Goal: Transaction & Acquisition: Purchase product/service

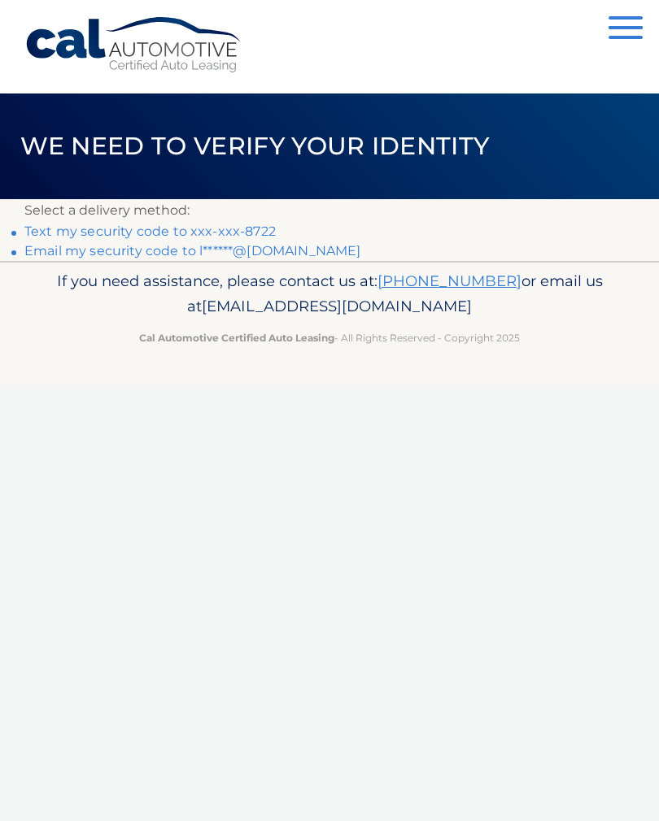
click at [40, 230] on link "Text my security code to xxx-xxx-8722" at bounding box center [149, 231] width 251 height 15
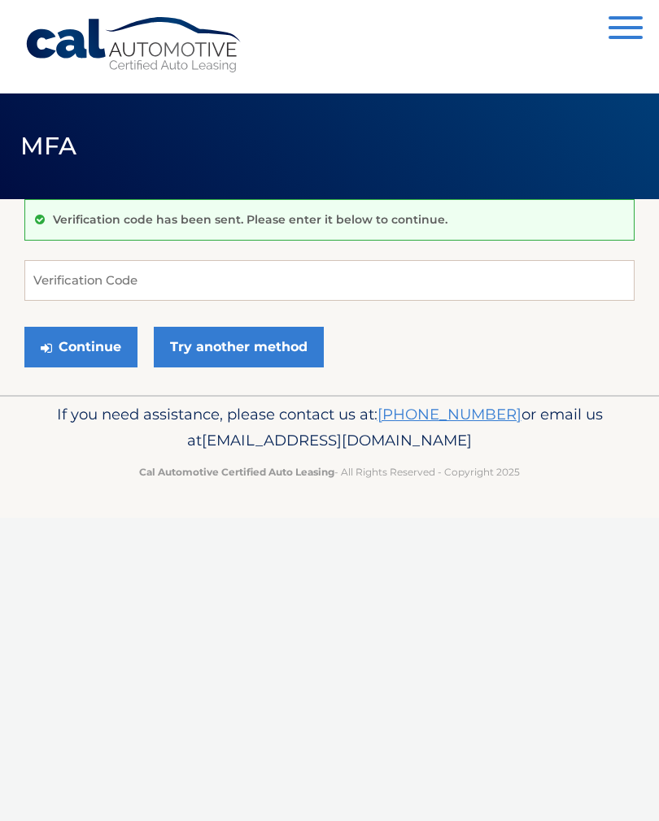
click at [232, 339] on link "Try another method" at bounding box center [239, 347] width 170 height 41
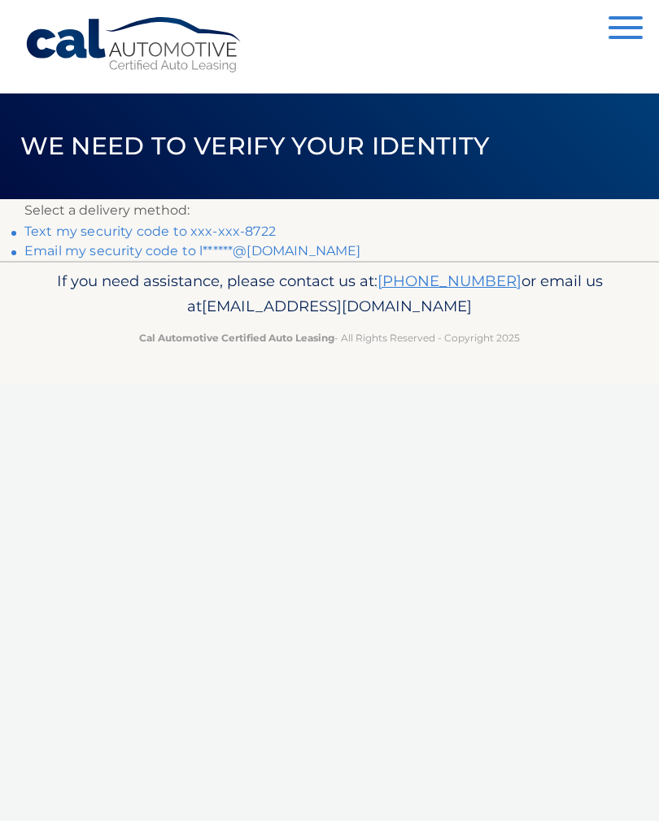
click at [35, 224] on link "Text my security code to xxx-xxx-8722" at bounding box center [149, 231] width 251 height 15
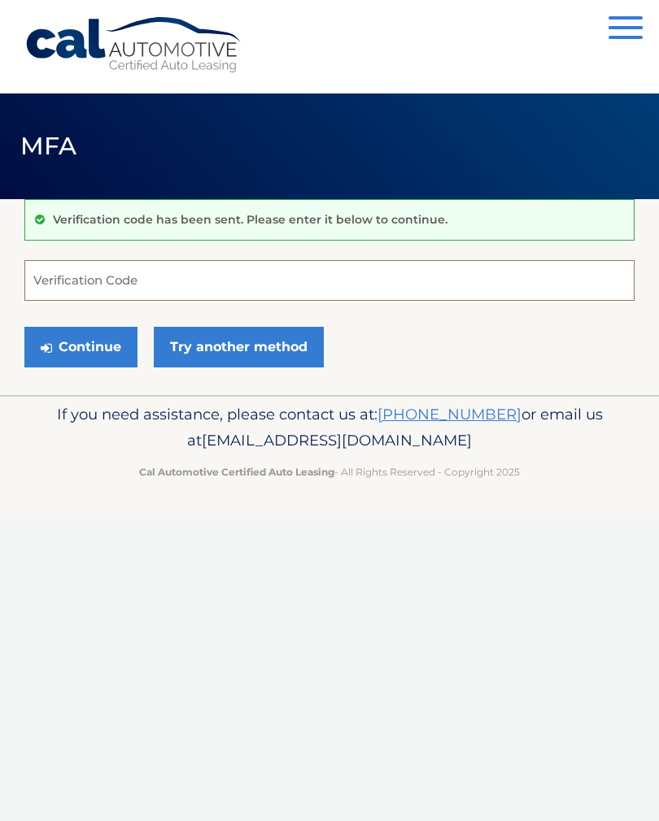
click at [81, 281] on input "Verification Code" at bounding box center [329, 280] width 610 height 41
type input "782372"
click at [94, 355] on button "Continue" at bounding box center [80, 347] width 113 height 41
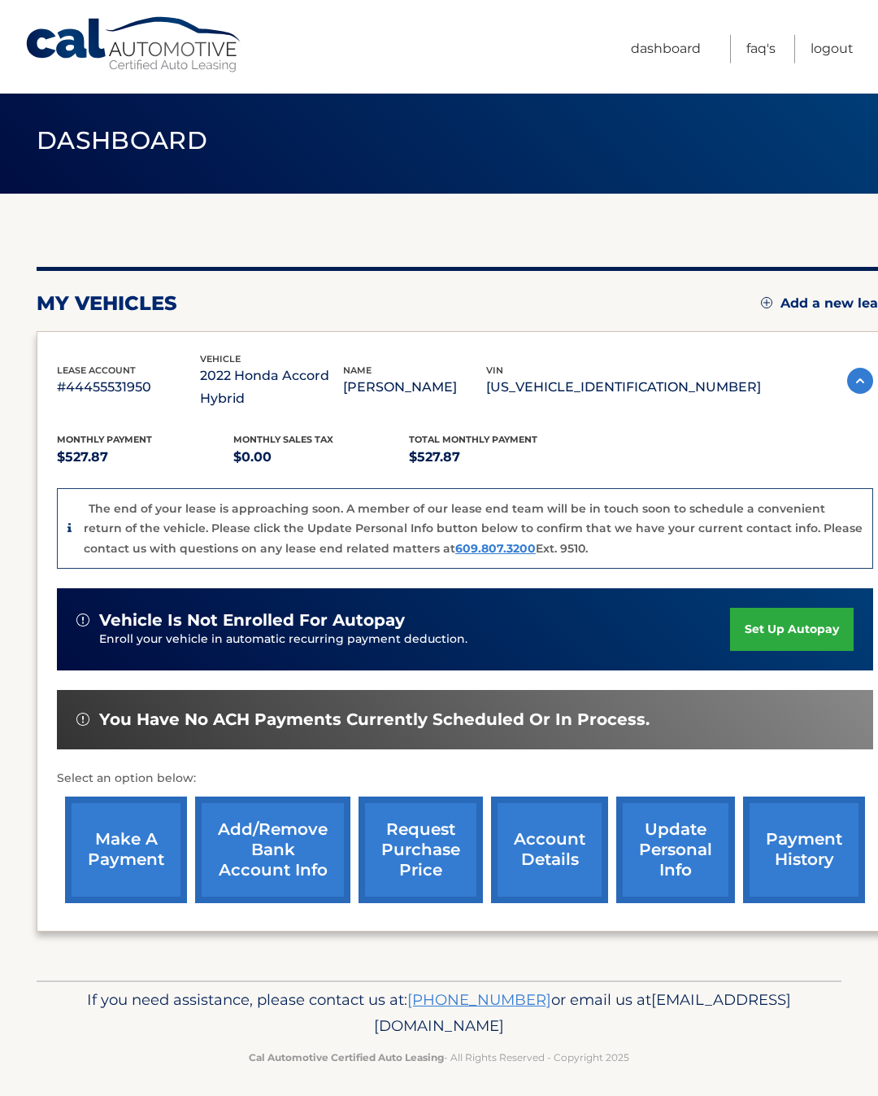
scroll to position [8, 0]
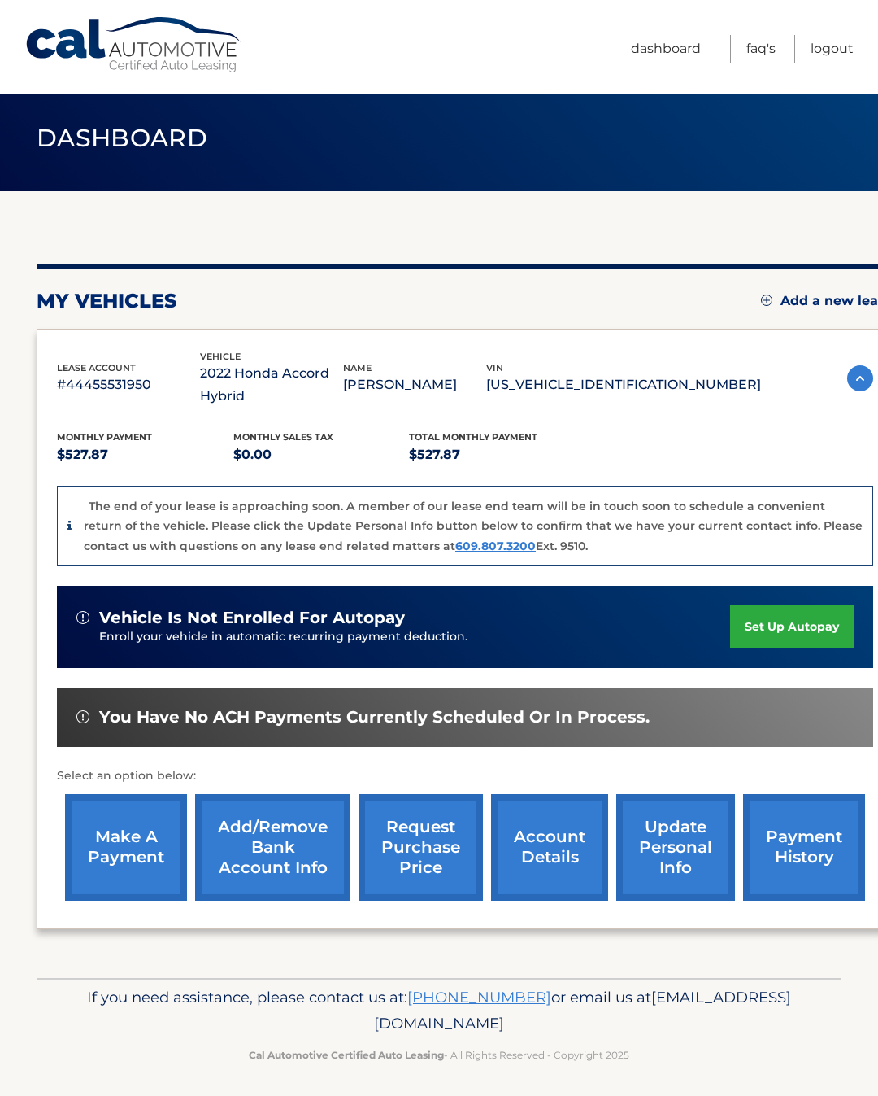
click at [107, 837] on link "make a payment" at bounding box center [126, 847] width 122 height 107
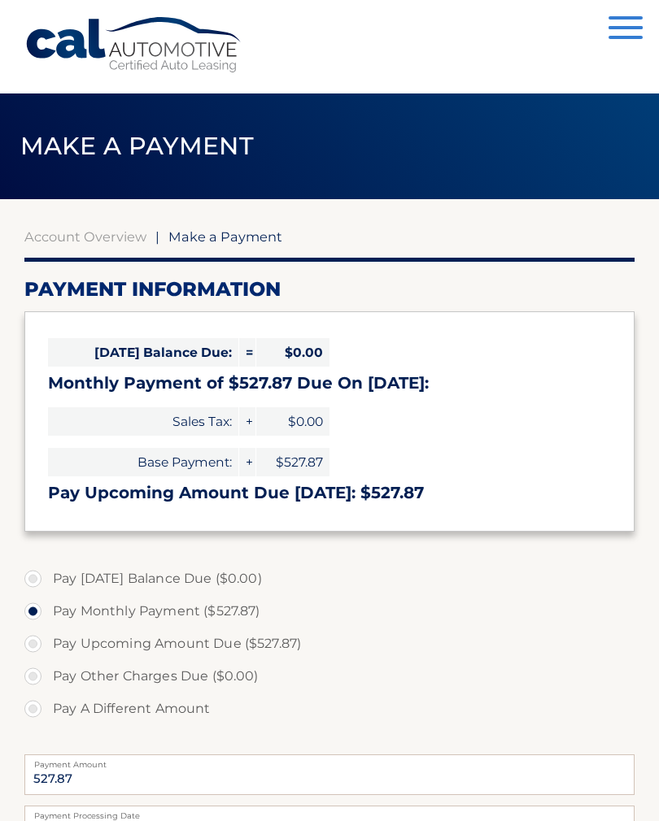
select select "OWFmY2Q4OGMtZjljYy00OWRhLWEwMWItOGYxNTIyOTBhNTE1"
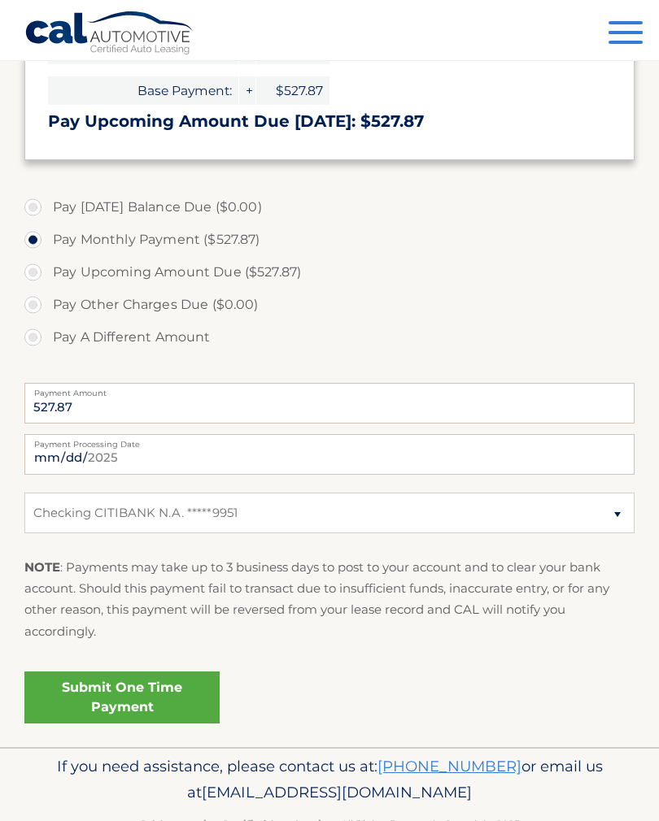
scroll to position [391, 0]
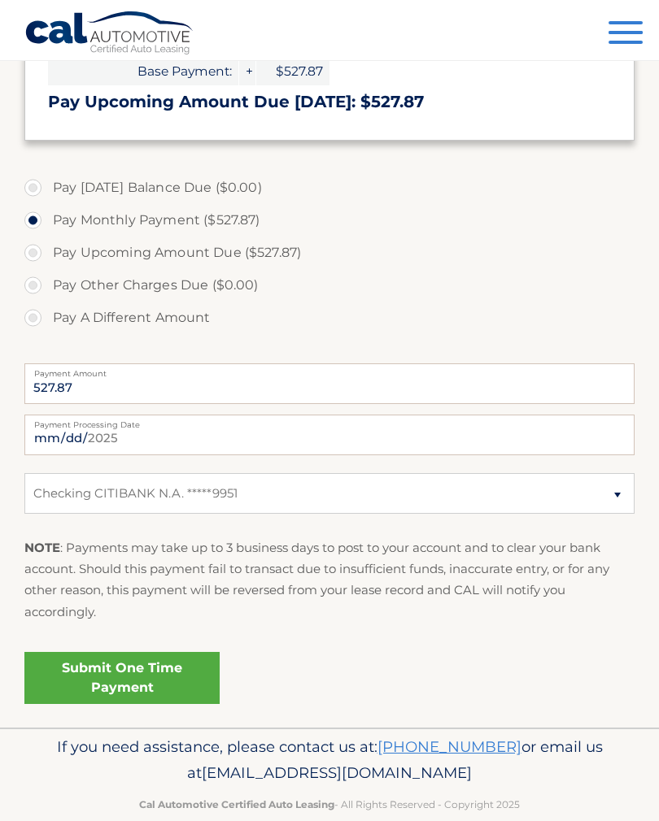
click at [92, 665] on link "Submit One Time Payment" at bounding box center [121, 678] width 195 height 52
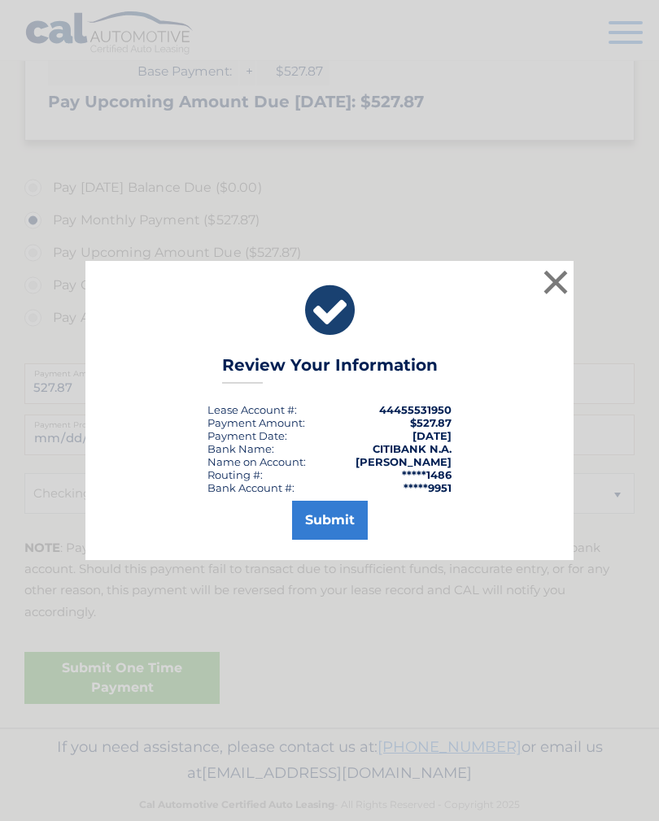
click at [322, 525] on button "Submit" at bounding box center [330, 520] width 76 height 39
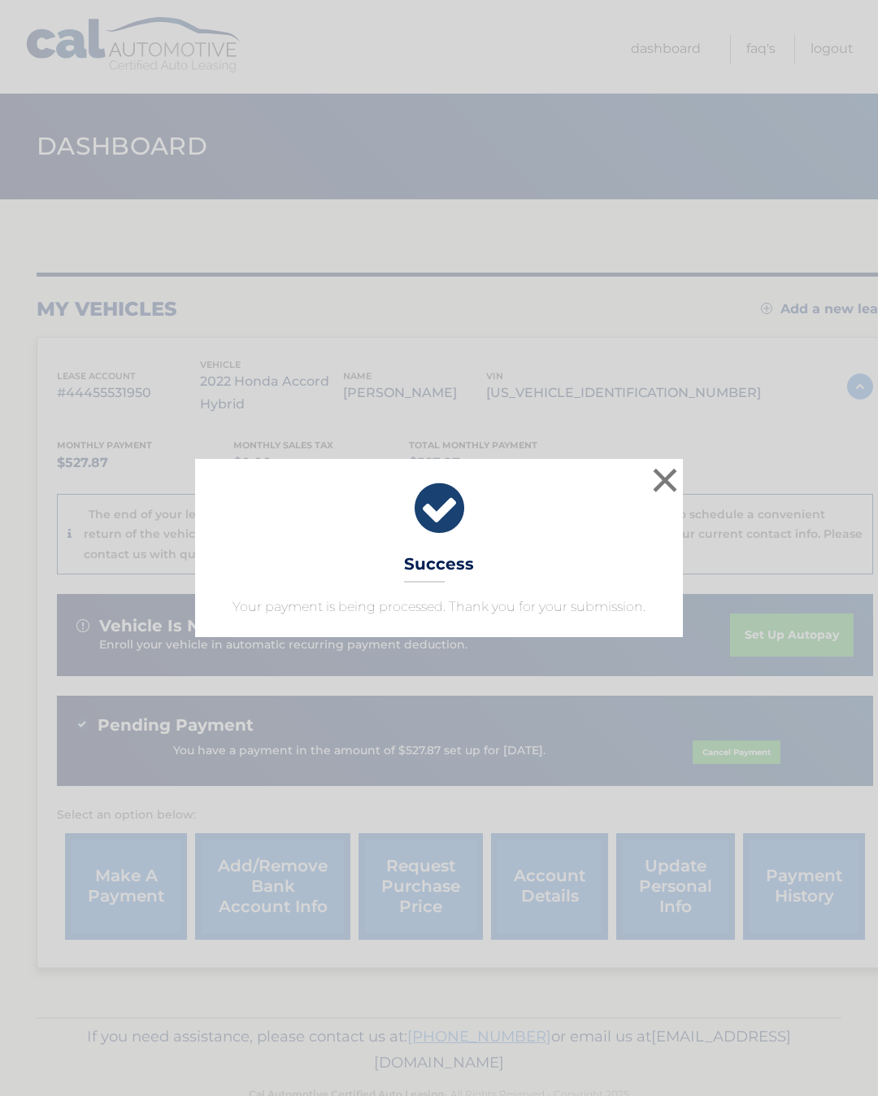
click at [663, 476] on button "×" at bounding box center [665, 480] width 33 height 33
